Goal: Information Seeking & Learning: Learn about a topic

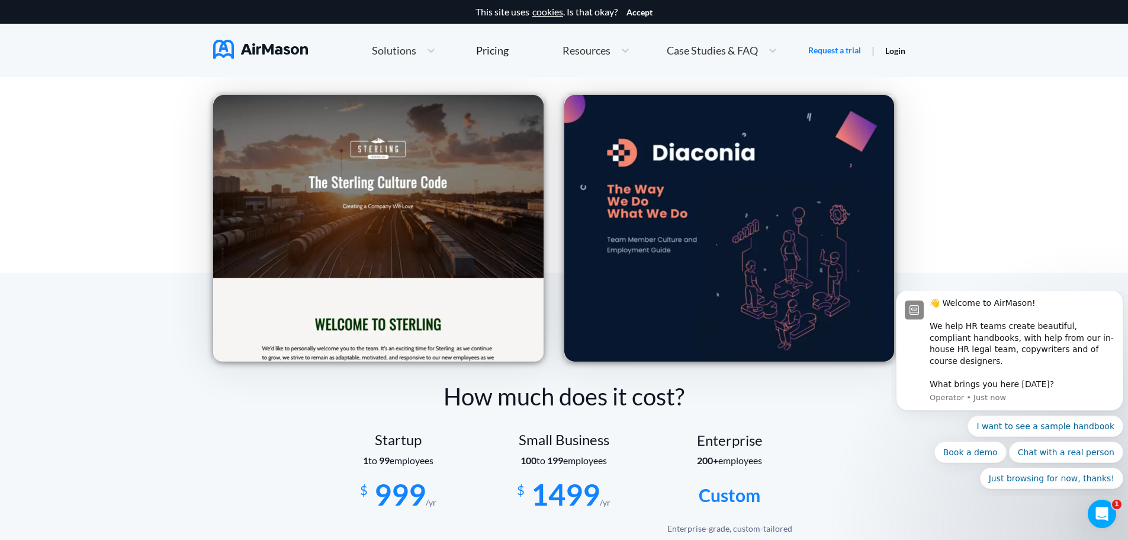
scroll to position [1895, 0]
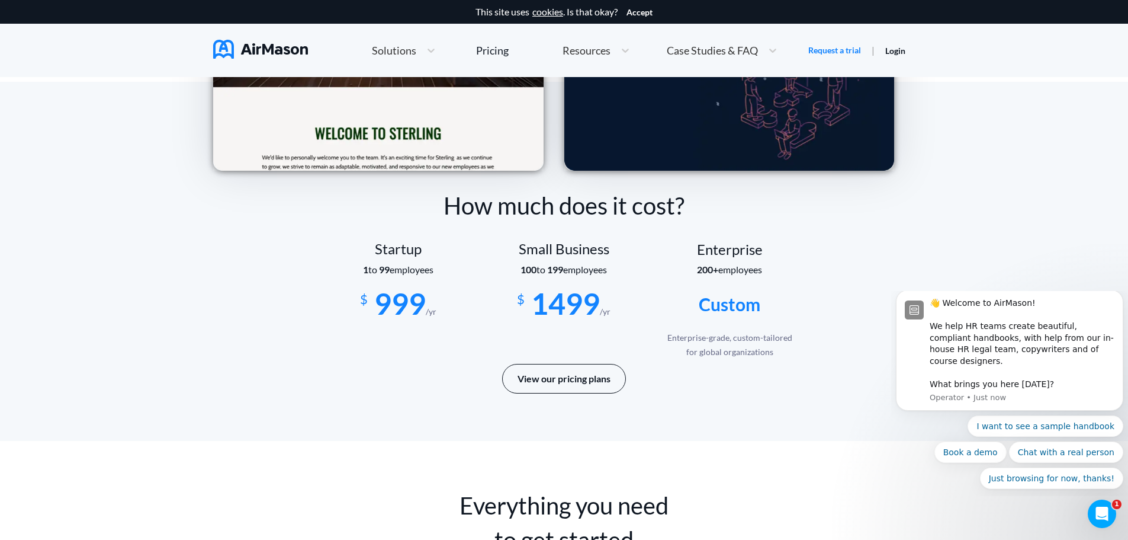
drag, startPoint x: 537, startPoint y: 381, endPoint x: 377, endPoint y: 393, distance: 160.9
click at [377, 393] on div "How much does it cost? Startup 1 to 99 employees $ 999 /yr Small Business 100 t…" at bounding box center [564, 290] width 702 height 204
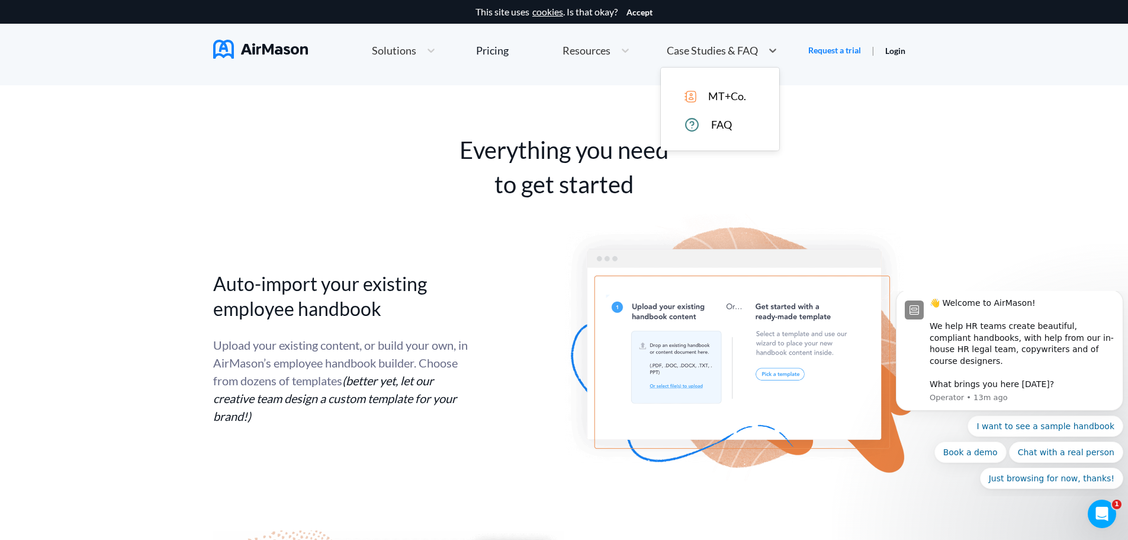
scroll to position [1735, 0]
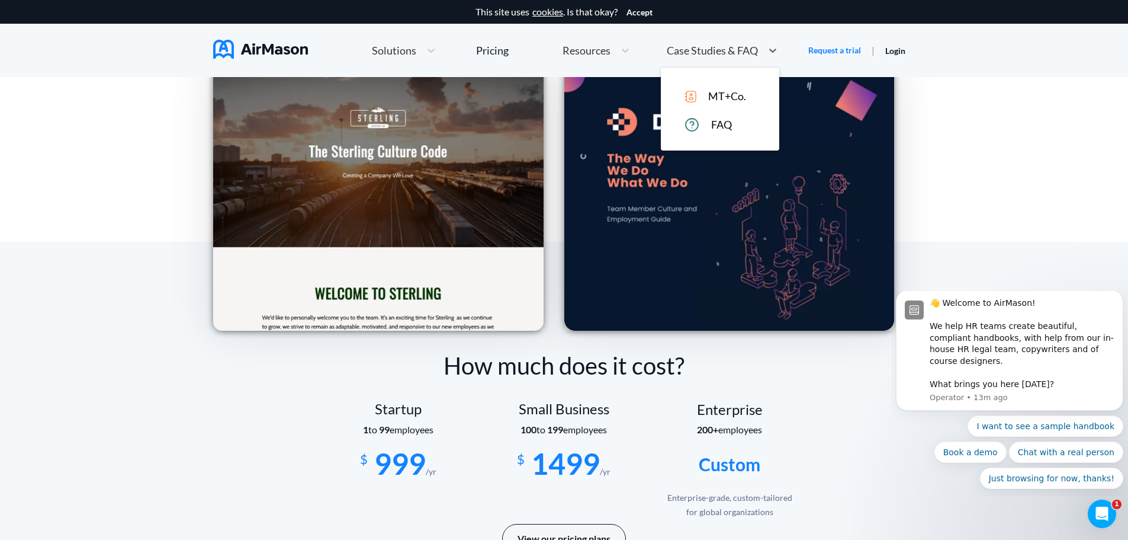
click at [727, 53] on span "Case Studies & FAQ" at bounding box center [712, 50] width 91 height 11
click at [702, 120] on div "FAQ" at bounding box center [729, 124] width 88 height 15
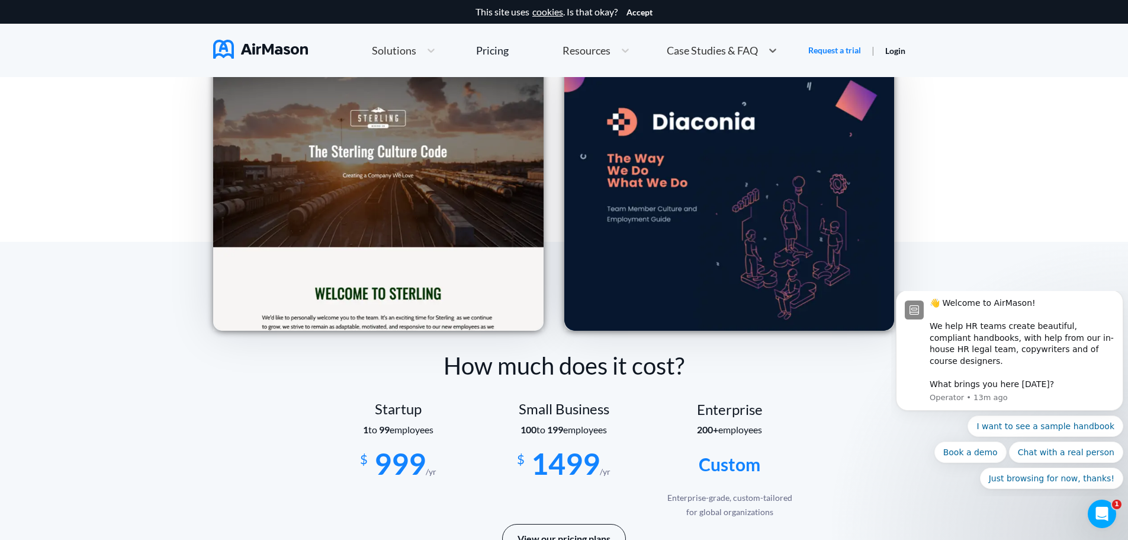
scroll to position [5705, 0]
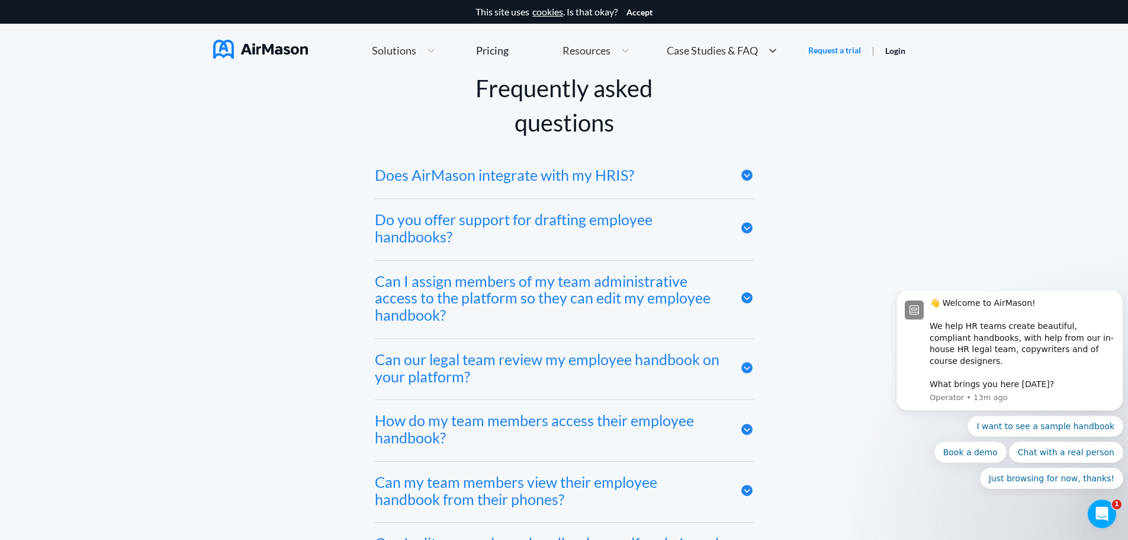
click at [751, 178] on icon at bounding box center [747, 174] width 11 height 11
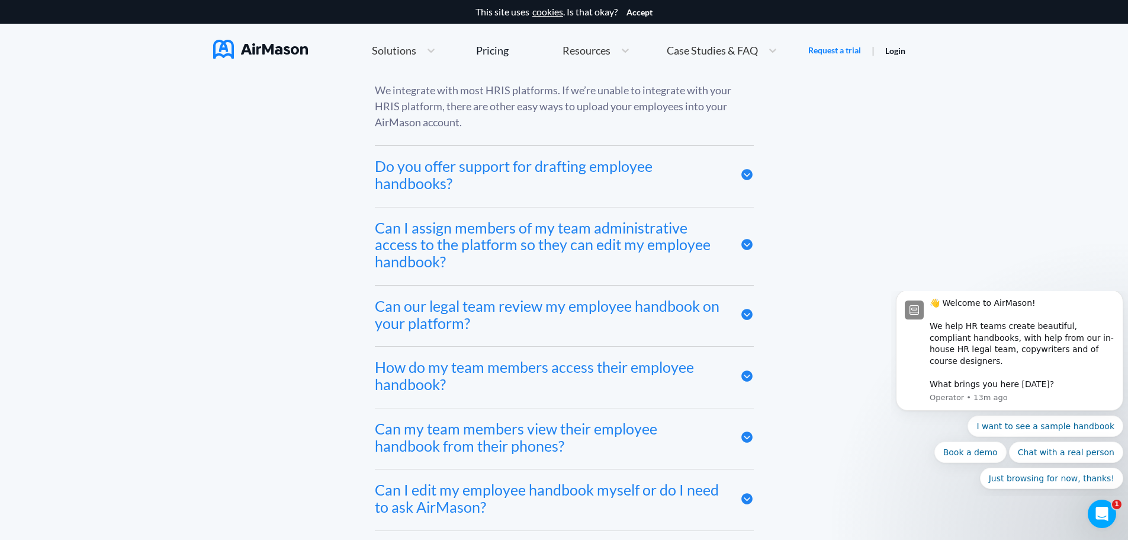
scroll to position [5824, 0]
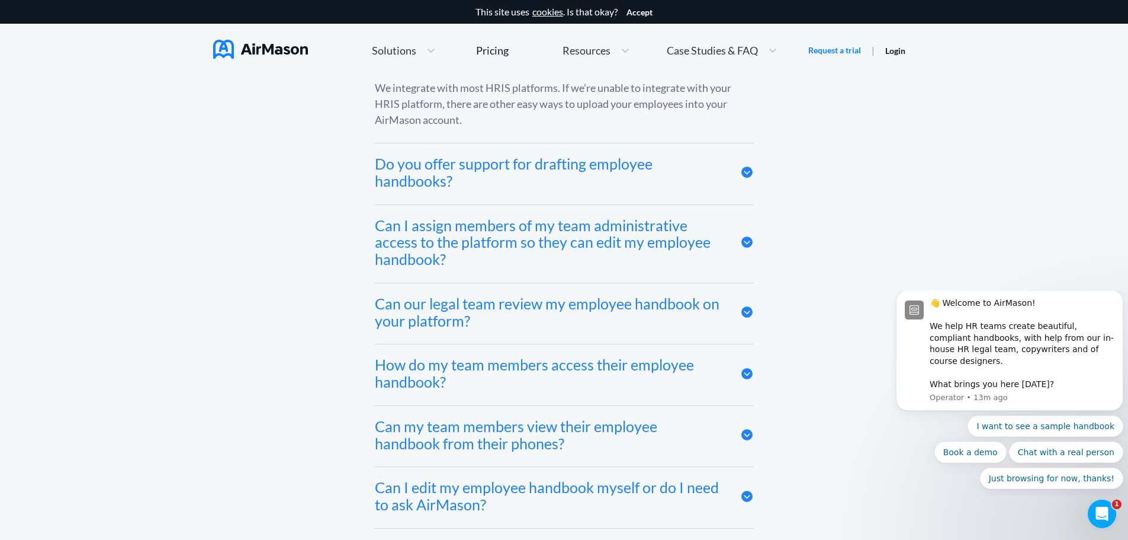
click at [743, 178] on icon at bounding box center [747, 171] width 11 height 11
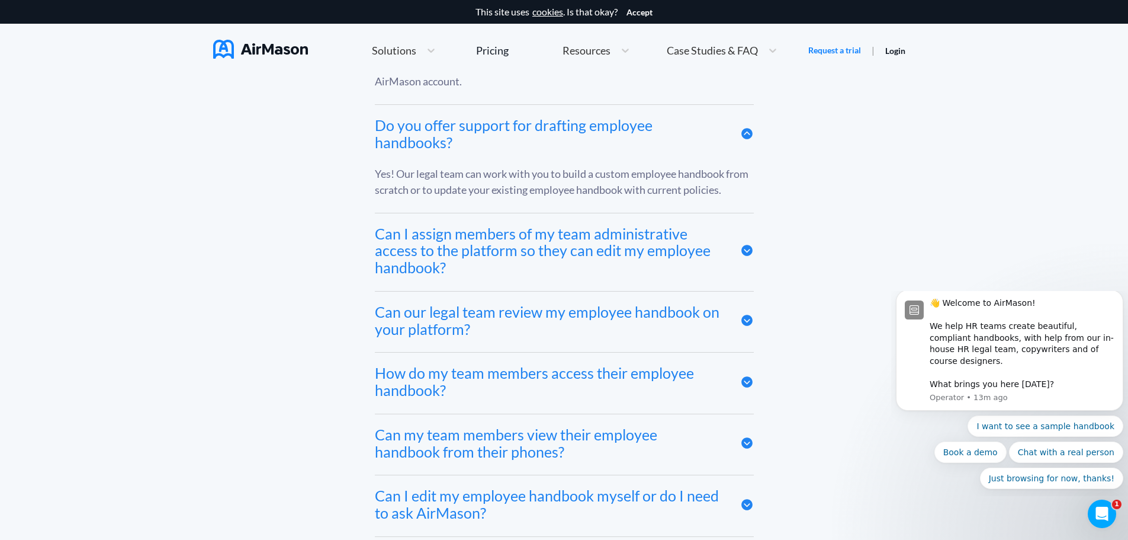
scroll to position [5942, 0]
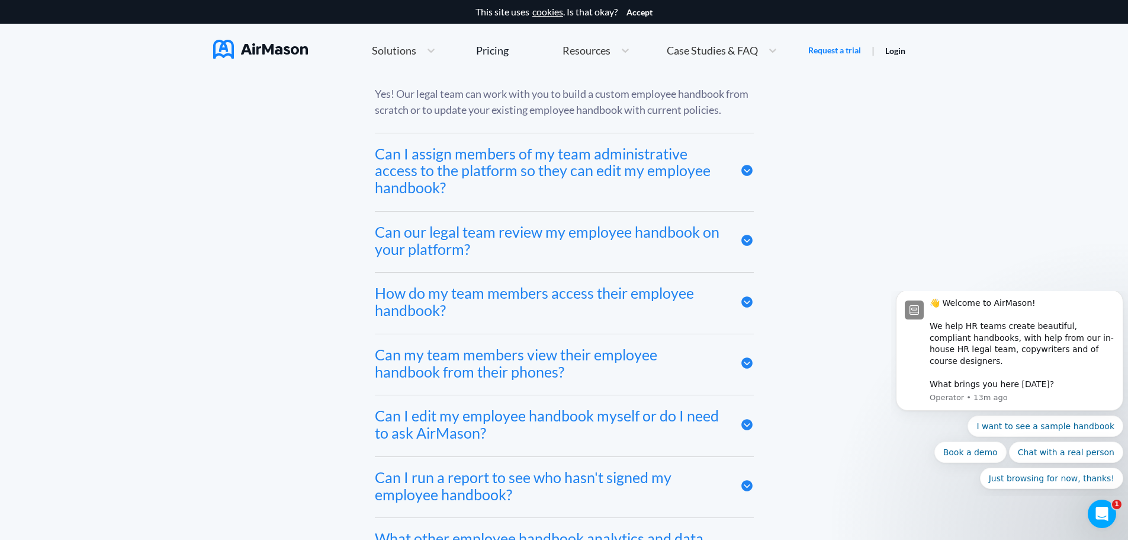
click at [747, 175] on icon at bounding box center [747, 170] width 11 height 11
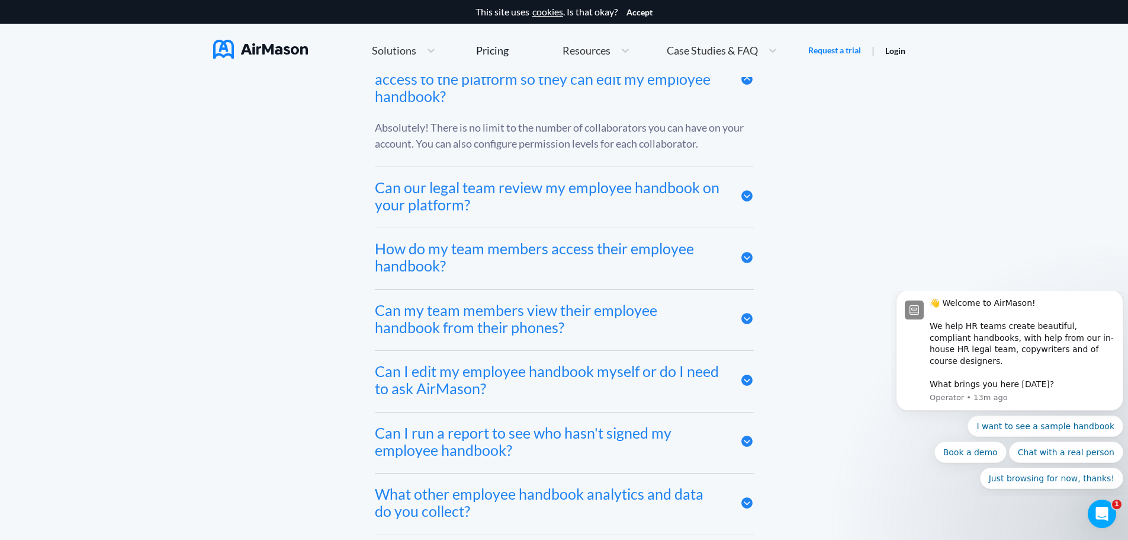
scroll to position [6061, 0]
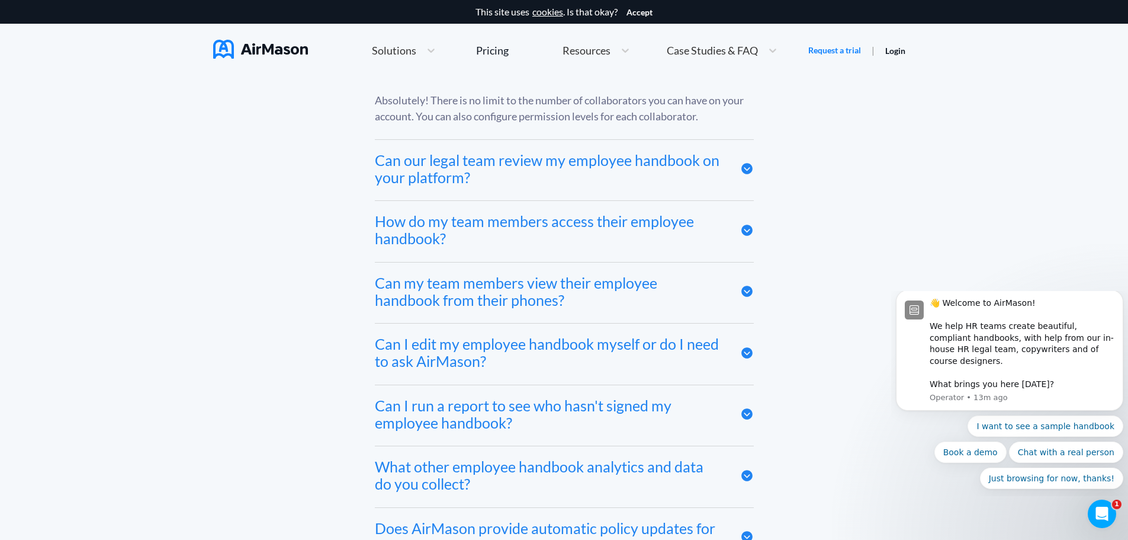
click at [735, 171] on div "Can our legal team review my employee handbook on your platform?" at bounding box center [564, 170] width 379 height 61
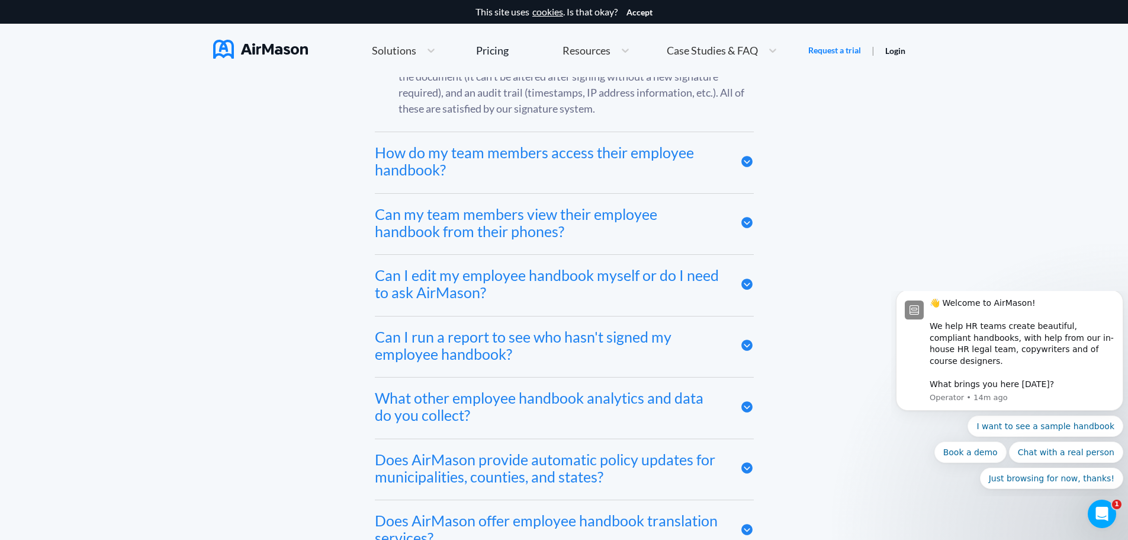
scroll to position [6357, 0]
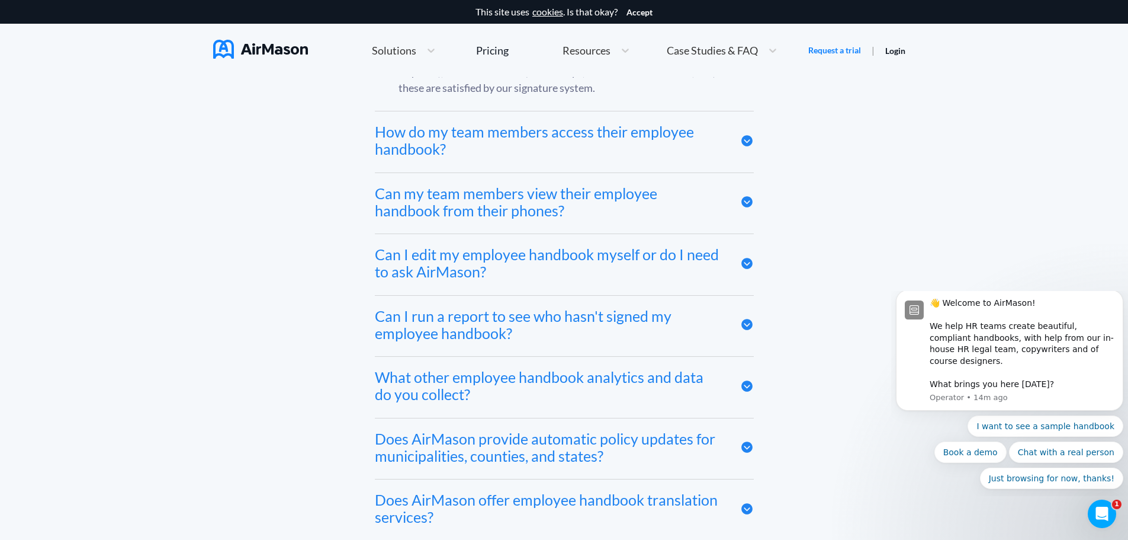
click at [753, 146] on icon at bounding box center [747, 141] width 14 height 14
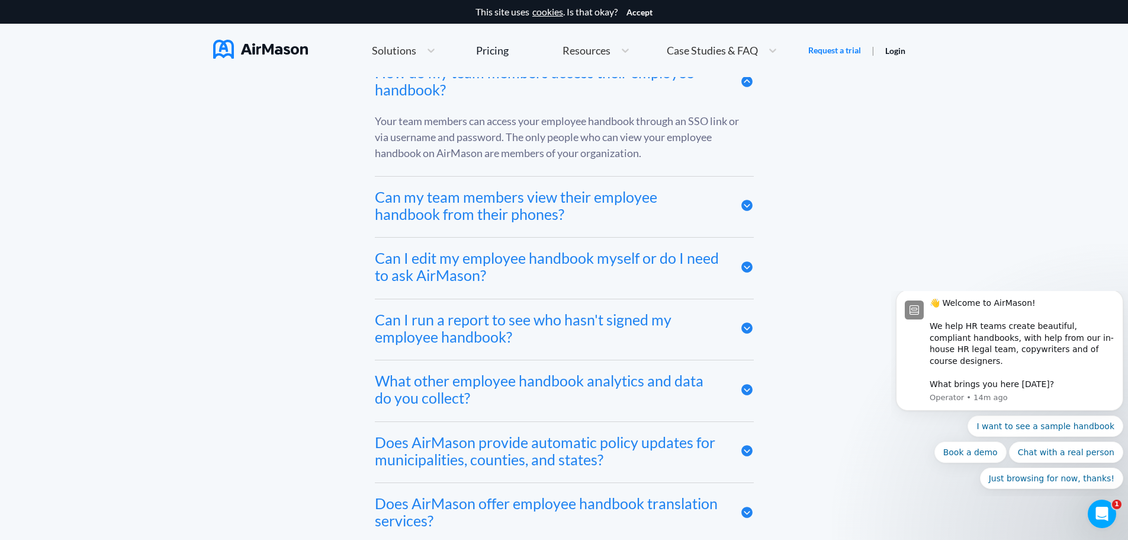
scroll to position [6475, 0]
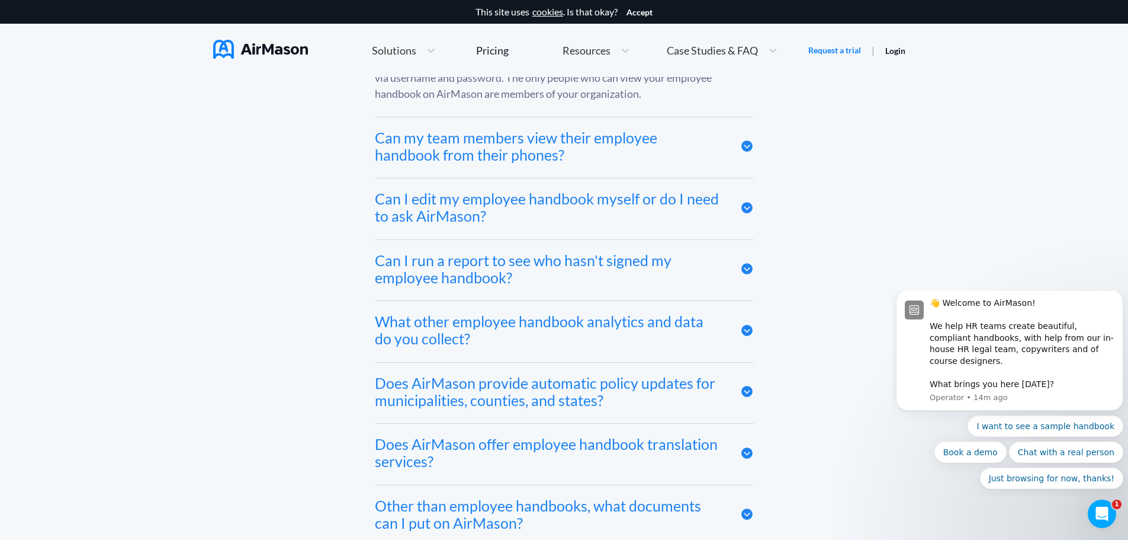
click at [748, 210] on icon at bounding box center [747, 207] width 11 height 11
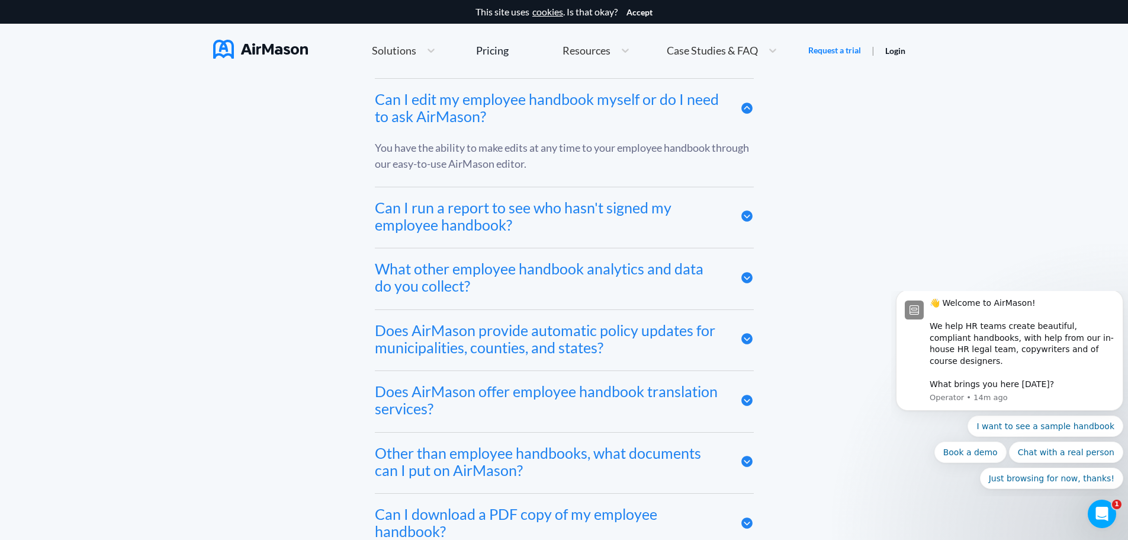
scroll to position [6594, 0]
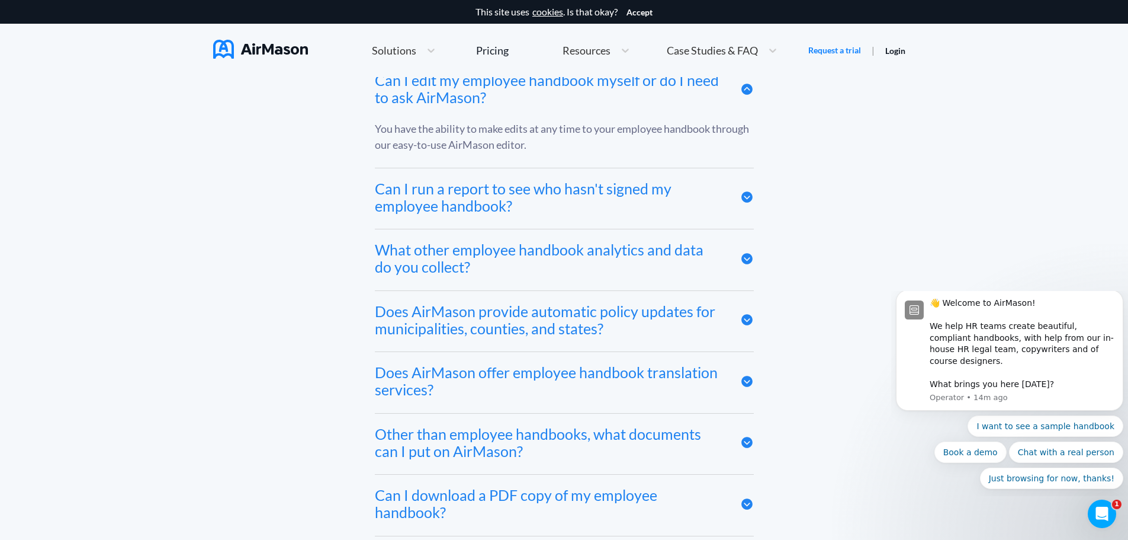
click at [732, 326] on div "Does AirMason provide automatic policy updates for municipalities, counties, an…" at bounding box center [564, 321] width 379 height 61
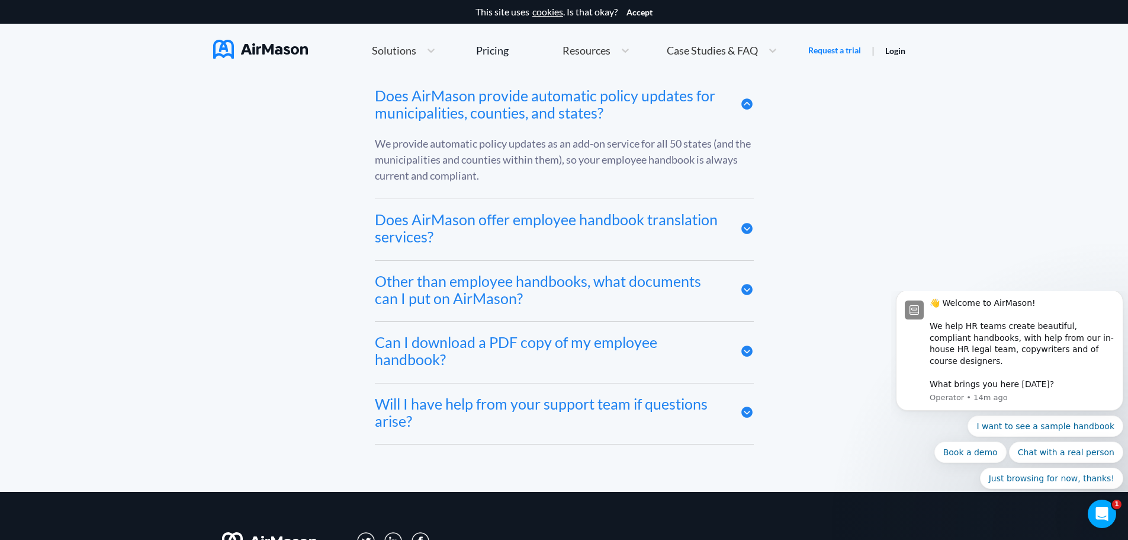
scroll to position [6831, 0]
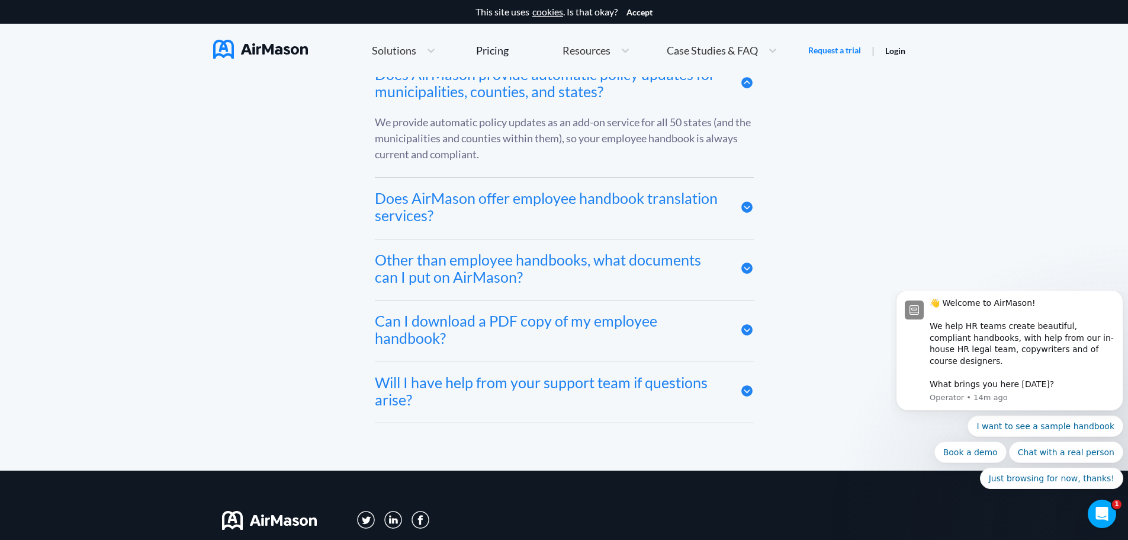
click at [740, 397] on icon at bounding box center [747, 391] width 14 height 14
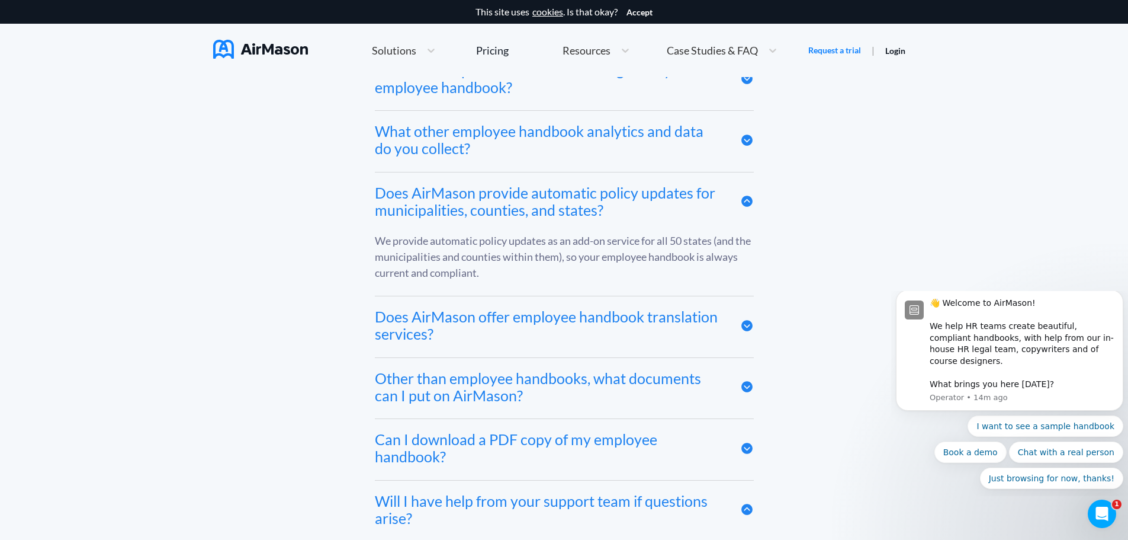
scroll to position [6197, 0]
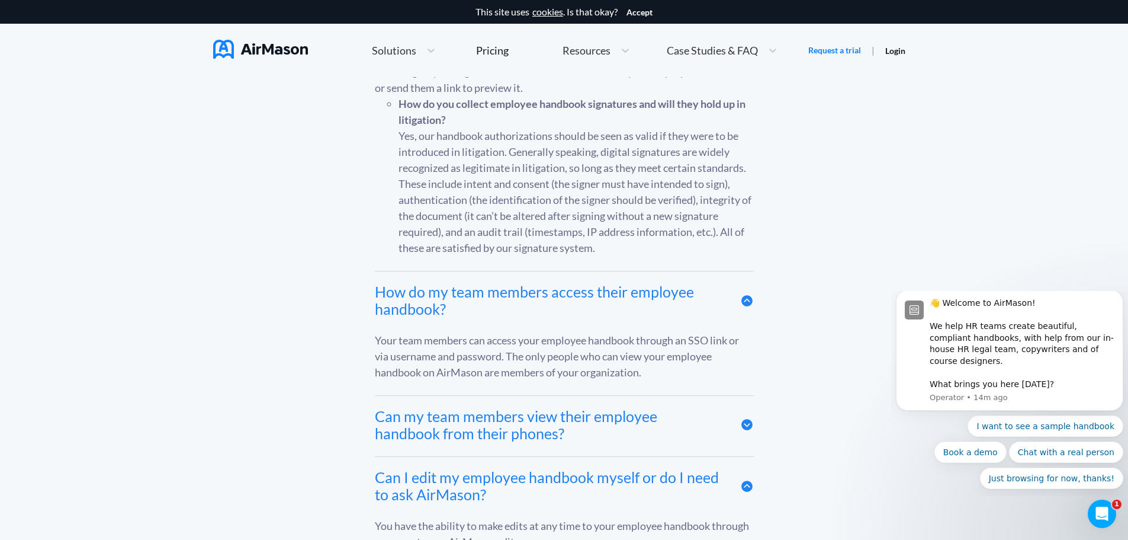
click at [599, 50] on span "Resources" at bounding box center [587, 50] width 48 height 11
click at [505, 54] on div "Pricing" at bounding box center [492, 50] width 33 height 11
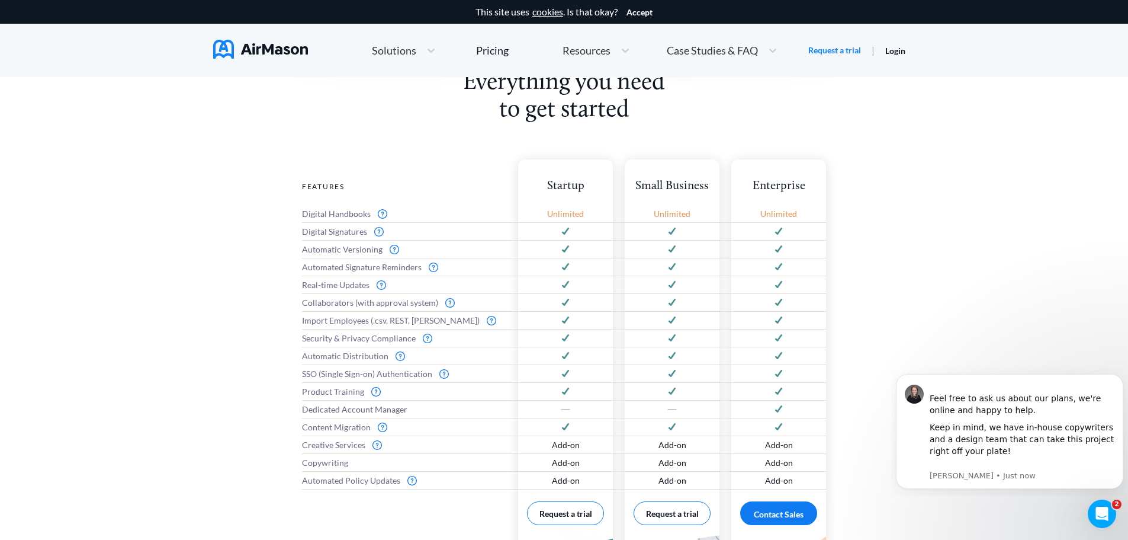
scroll to position [533, 0]
